Goal: Find specific page/section

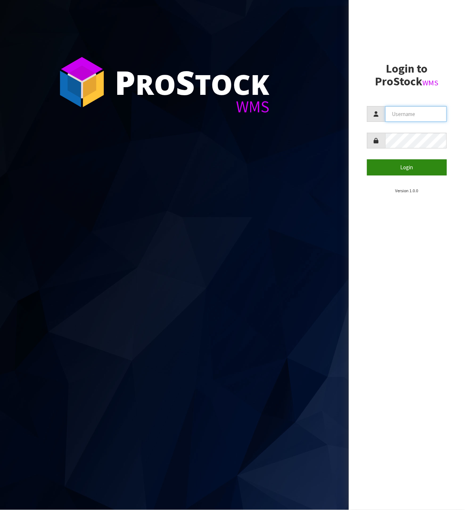
type input "[PERSON_NAME]"
click at [400, 168] on button "Login" at bounding box center [407, 167] width 80 height 16
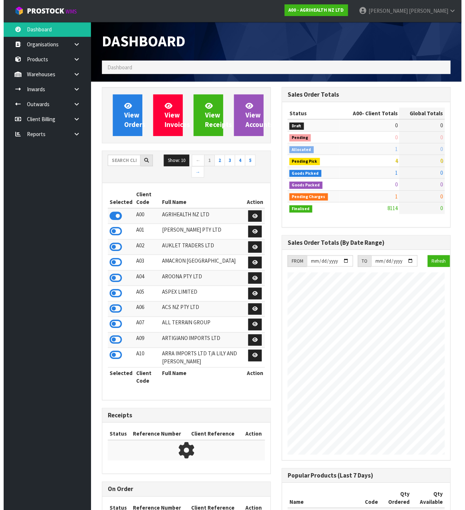
scroll to position [593, 180]
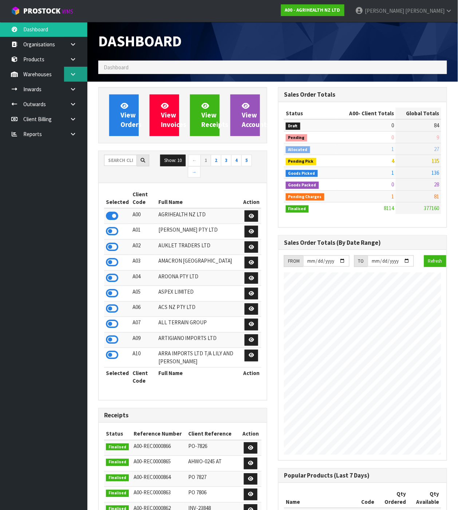
click at [71, 77] on icon at bounding box center [73, 73] width 7 height 5
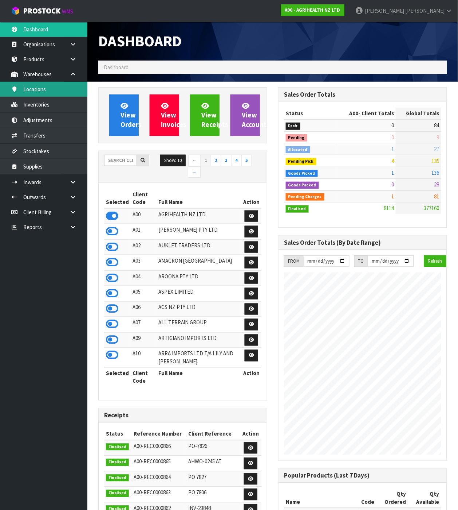
click at [71, 85] on link "Locations" at bounding box center [43, 89] width 87 height 15
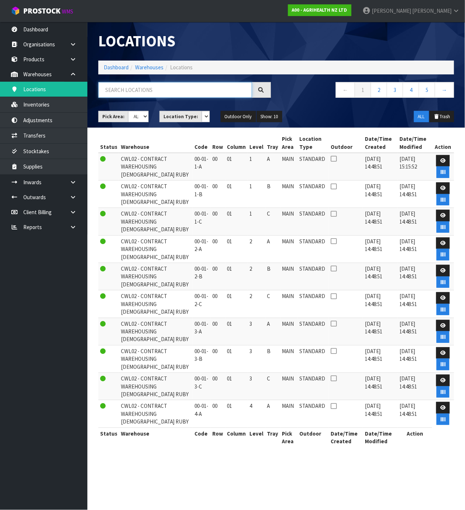
click at [114, 90] on input "text" at bounding box center [175, 90] width 154 height 16
click at [66, 90] on link "Locations" at bounding box center [43, 89] width 87 height 15
